Goal: Navigation & Orientation: Find specific page/section

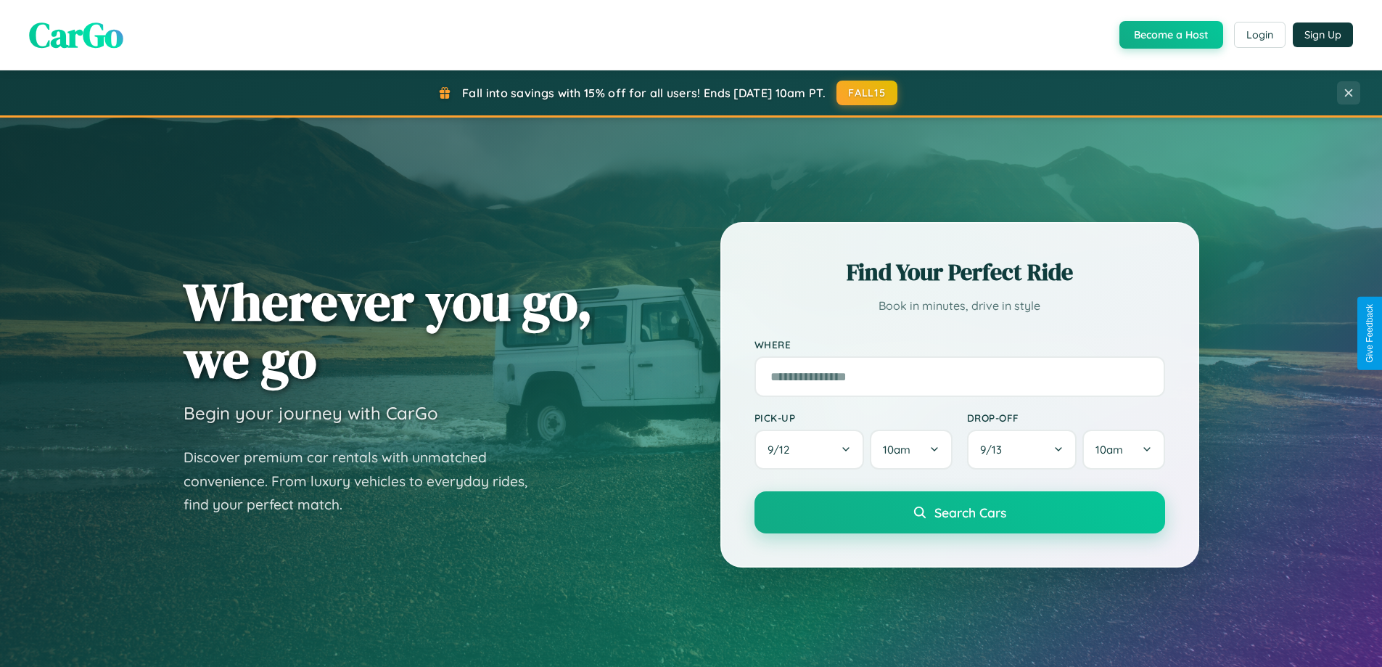
scroll to position [999, 0]
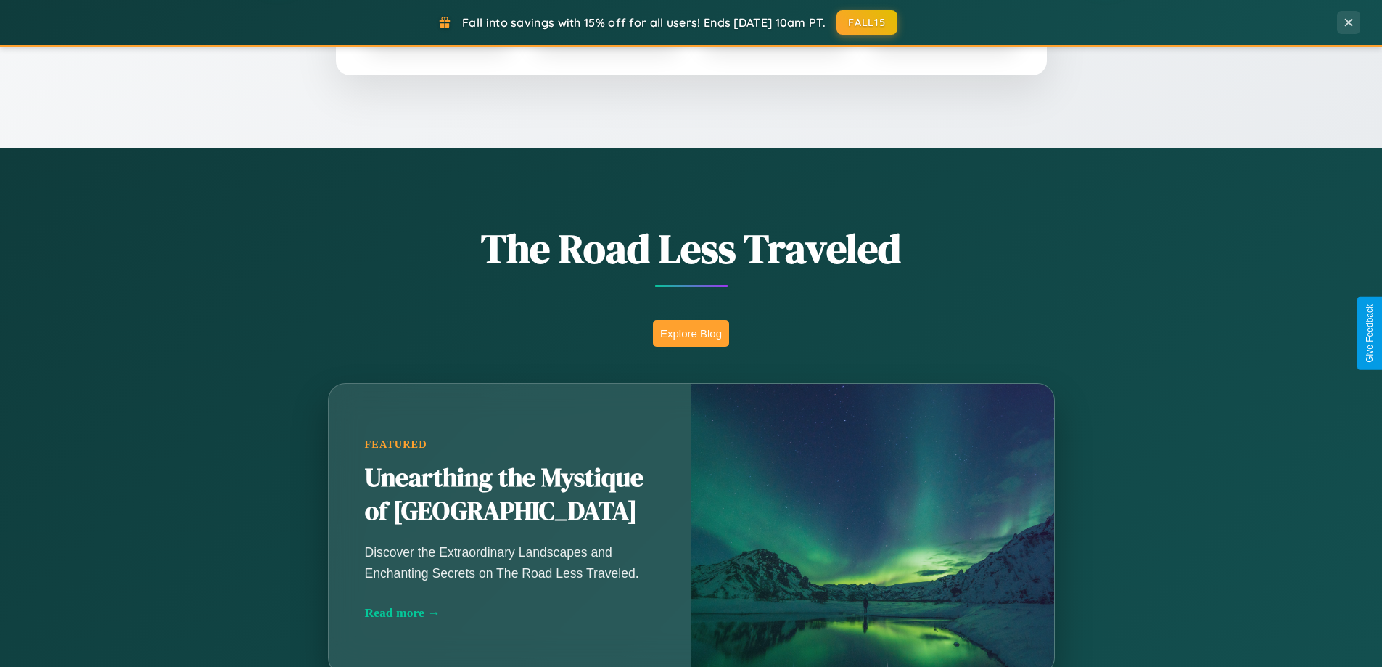
click at [691, 333] on button "Explore Blog" at bounding box center [691, 333] width 76 height 27
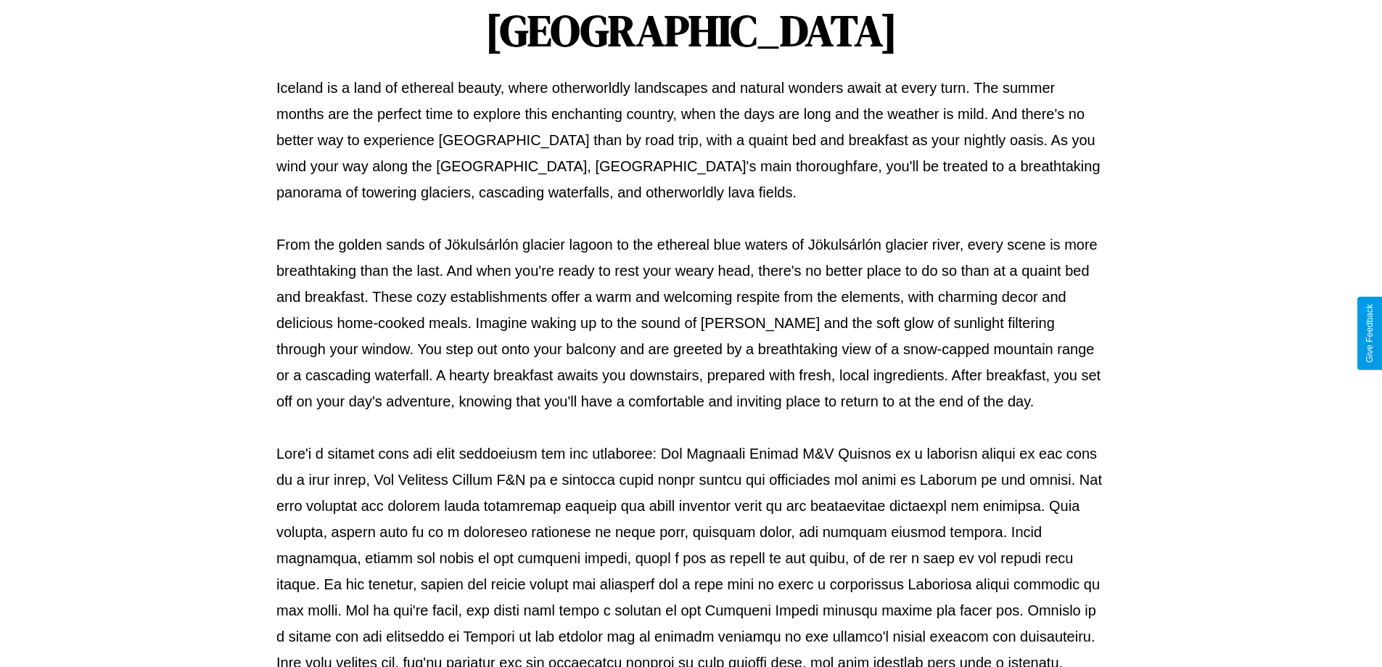
scroll to position [470, 0]
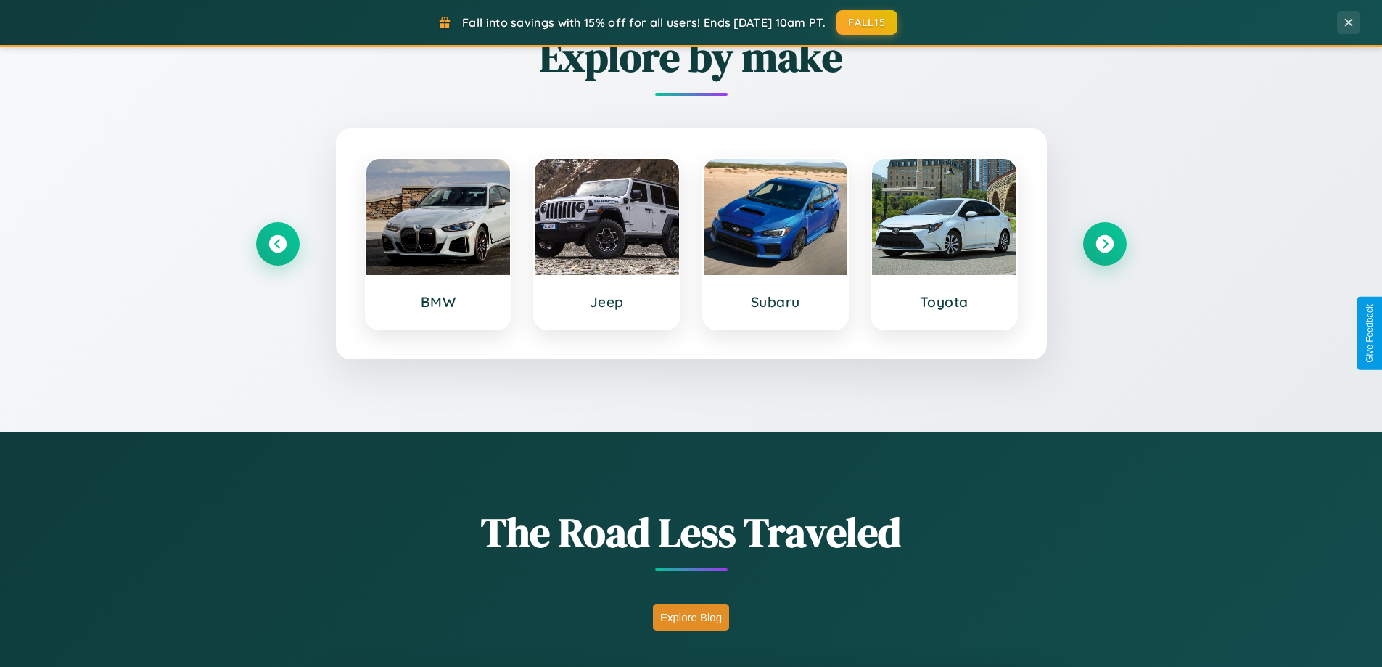
scroll to position [626, 0]
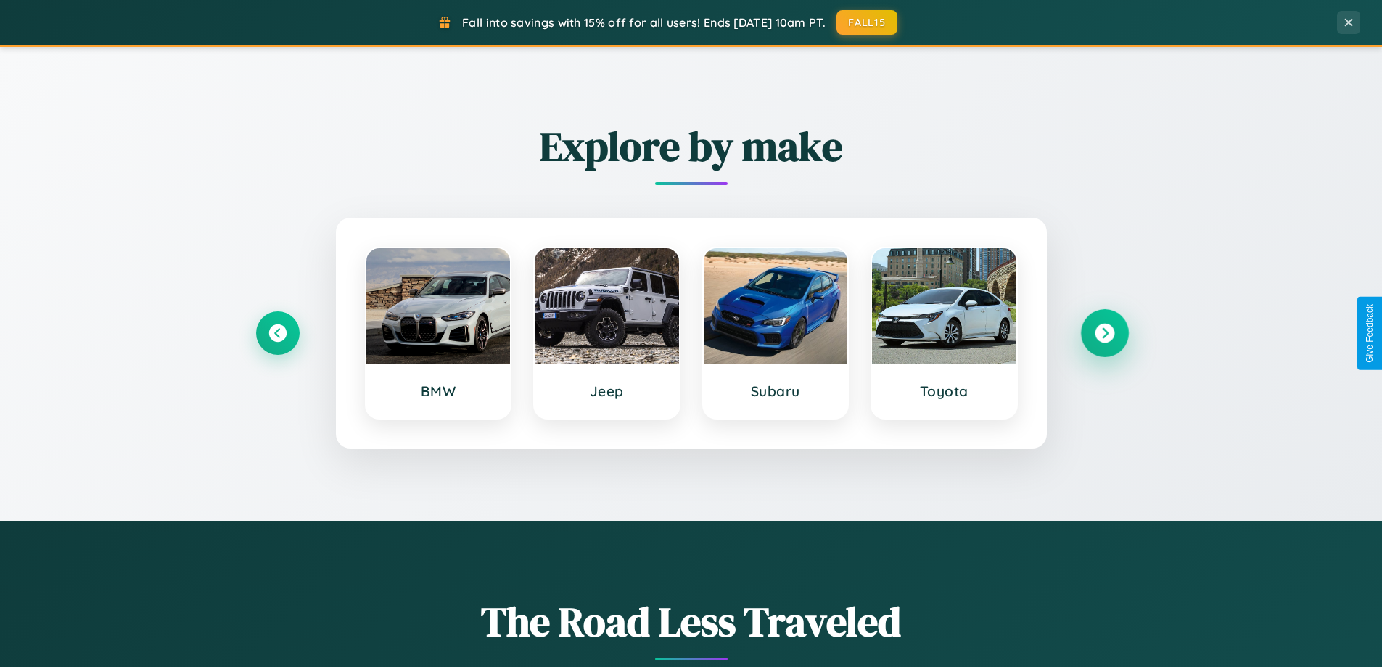
click at [1104, 333] on icon at bounding box center [1105, 334] width 20 height 20
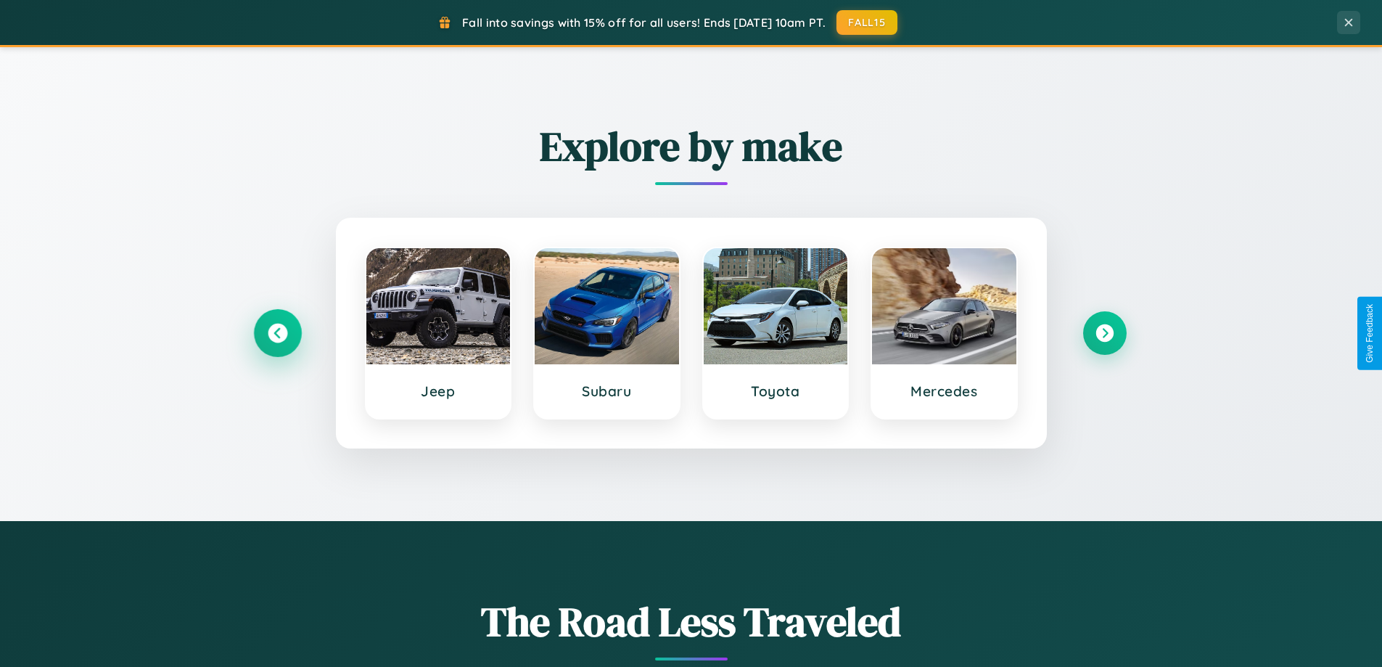
click at [277, 333] on icon at bounding box center [278, 334] width 20 height 20
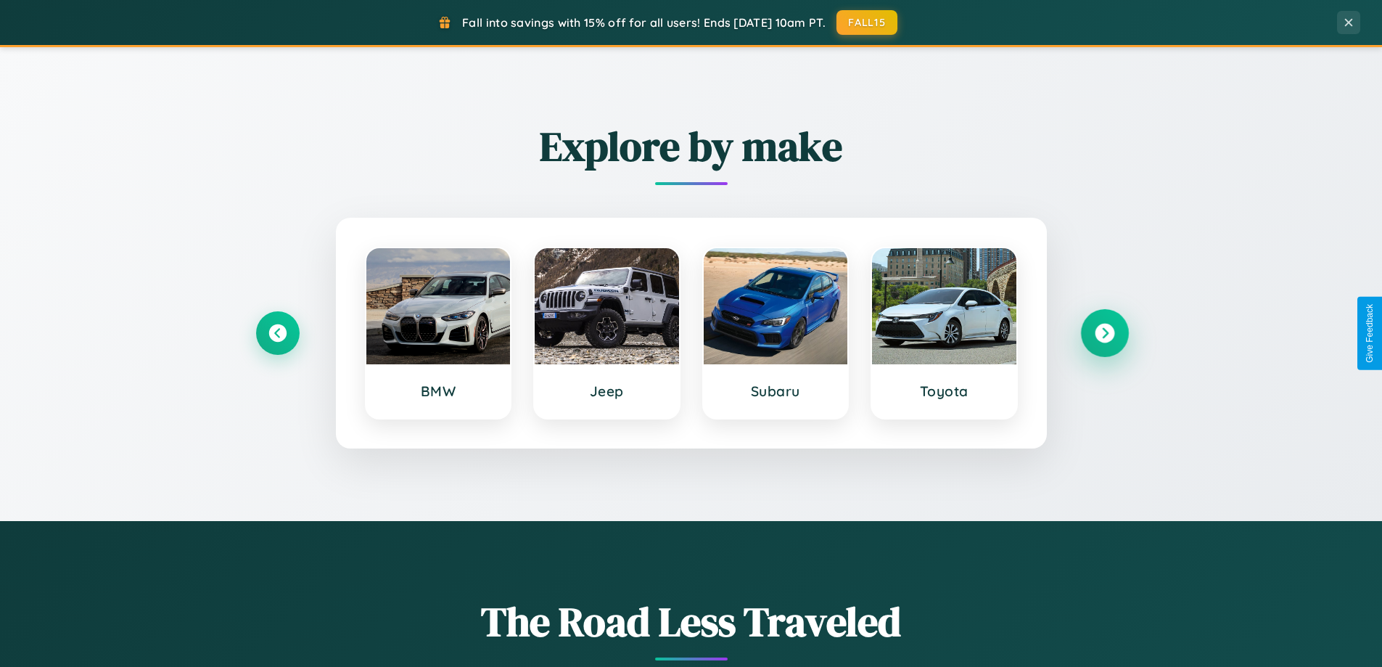
click at [1104, 333] on icon at bounding box center [1105, 334] width 20 height 20
